Goal: Check status: Check status

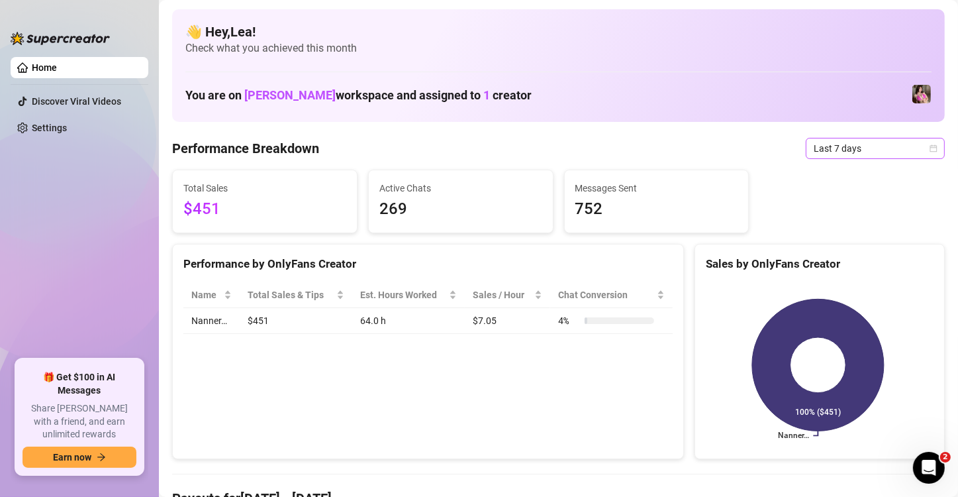
click at [923, 152] on span "Last 7 days" at bounding box center [875, 148] width 123 height 20
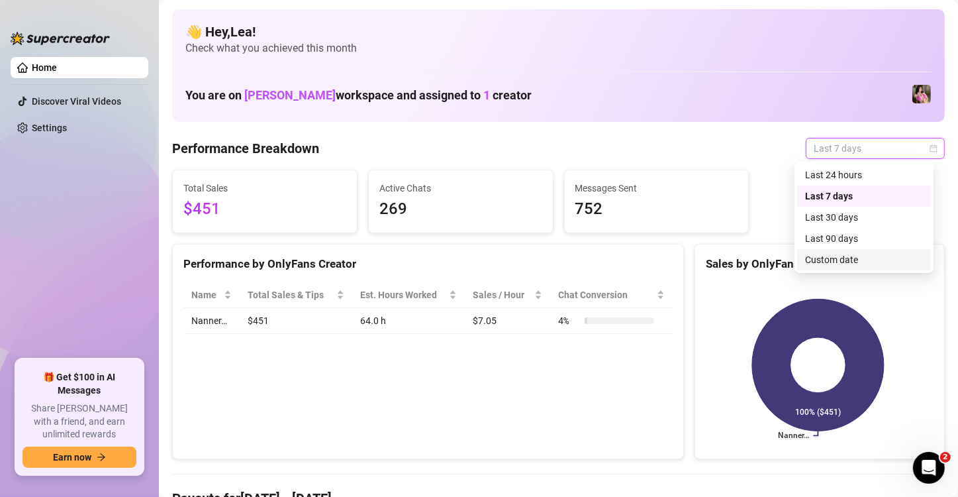
click at [860, 261] on div "Custom date" at bounding box center [864, 259] width 118 height 15
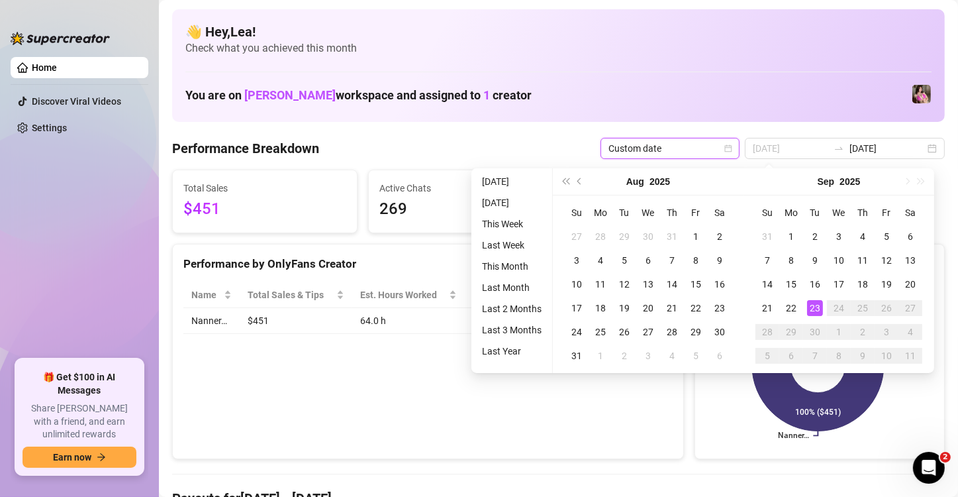
type input "[DATE]"
click at [819, 307] on div "23" at bounding box center [815, 308] width 16 height 16
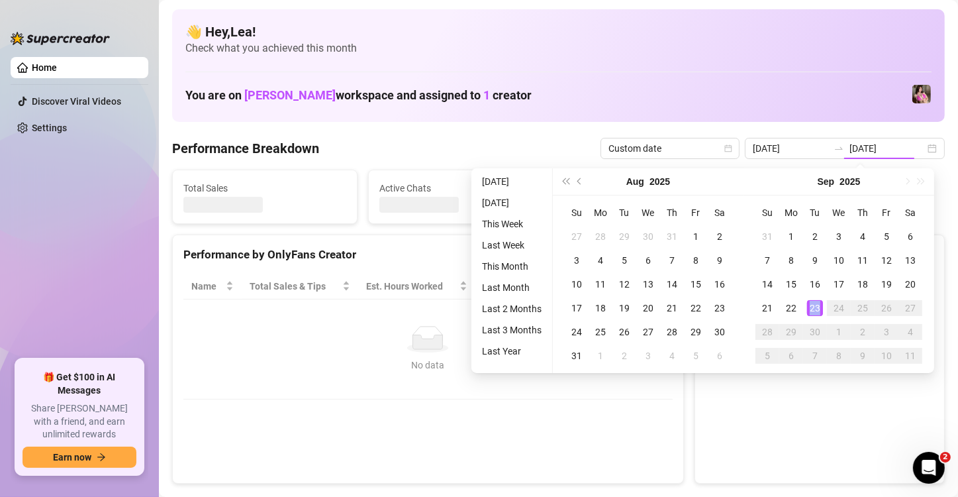
type input "[DATE]"
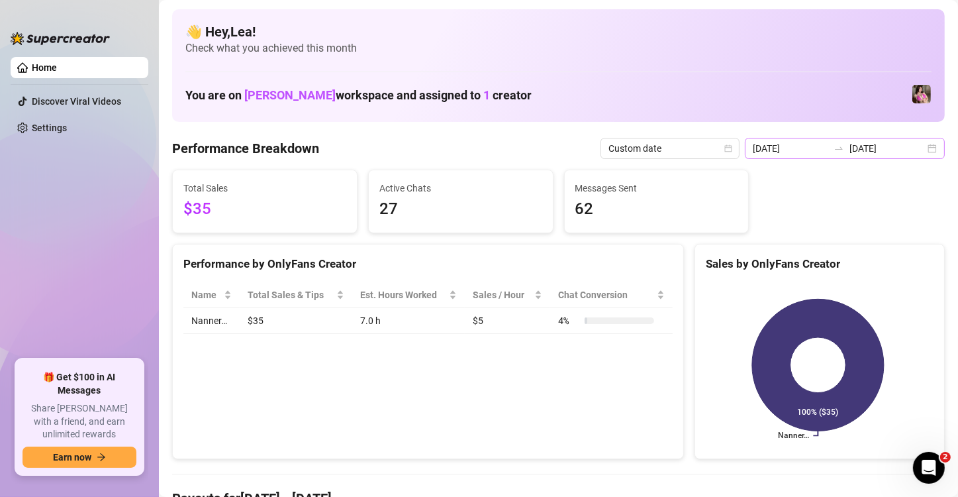
click at [921, 152] on div "[DATE] [DATE]" at bounding box center [845, 148] width 200 height 21
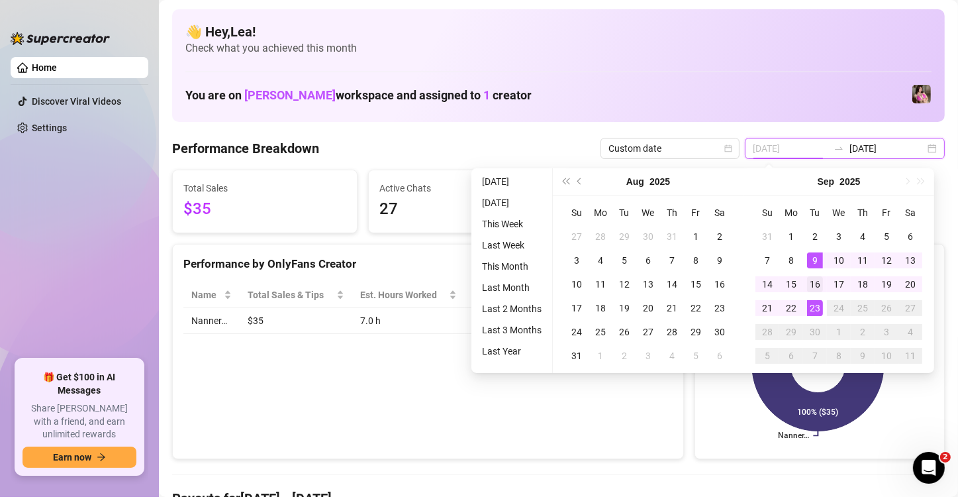
type input "[DATE]"
click at [819, 280] on div "16" at bounding box center [815, 284] width 16 height 16
click at [816, 310] on div "23" at bounding box center [815, 308] width 16 height 16
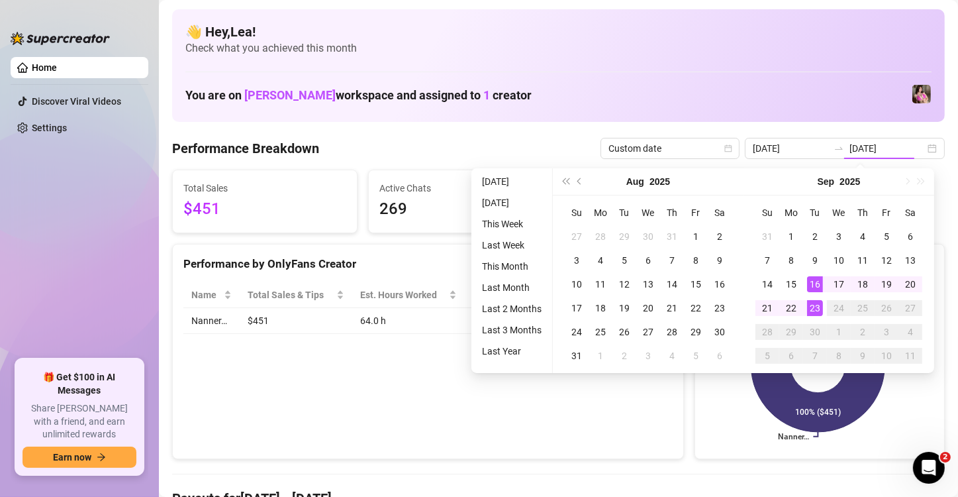
type input "[DATE]"
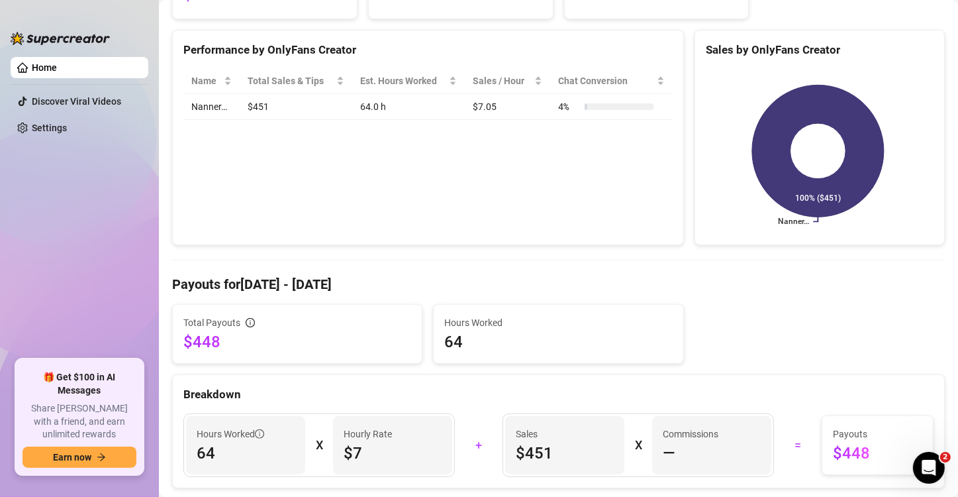
scroll to position [287, 0]
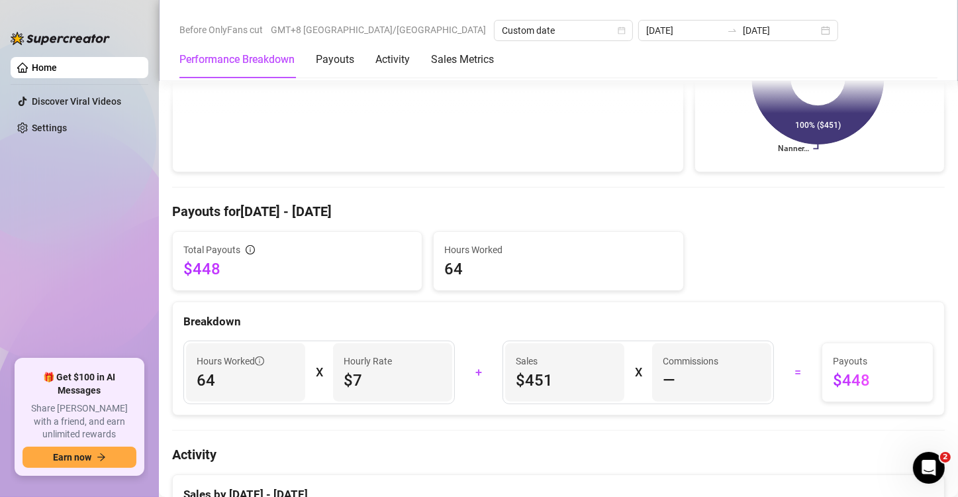
click at [615, 203] on h4 "Payouts for [DATE] - [DATE]" at bounding box center [558, 211] width 773 height 19
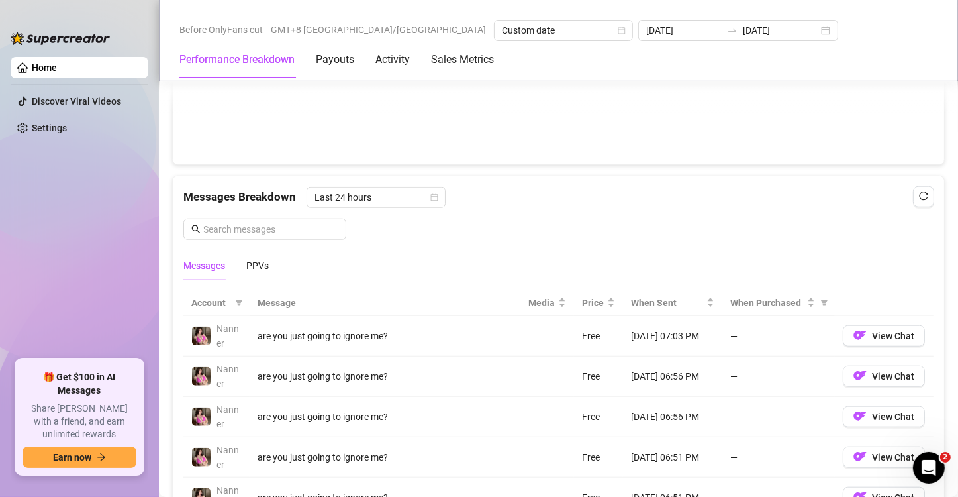
scroll to position [1060, 0]
